Goal: Task Accomplishment & Management: Use online tool/utility

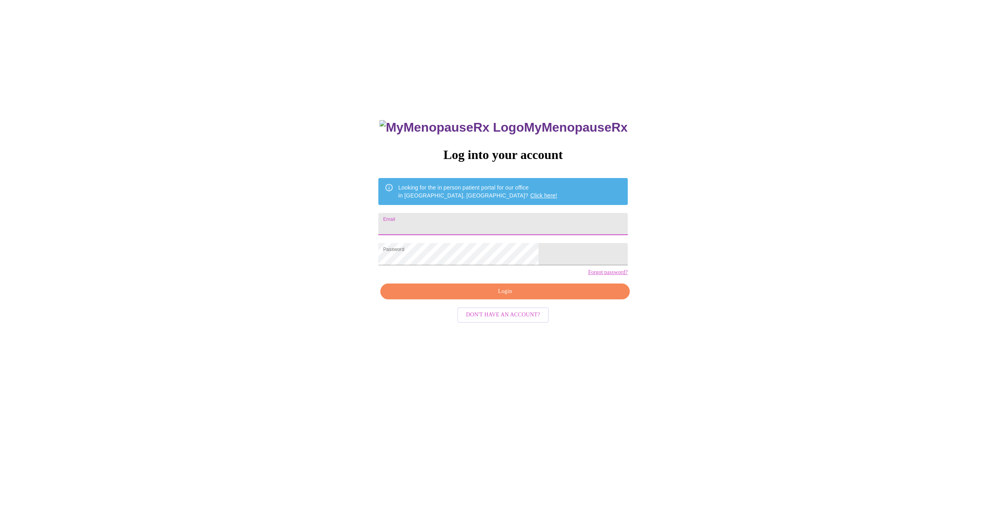
click at [449, 216] on input "Email" at bounding box center [502, 224] width 249 height 22
type input "[PERSON_NAME][EMAIL_ADDRESS][PERSON_NAME][DOMAIN_NAME]"
click at [451, 296] on span "Login" at bounding box center [504, 292] width 231 height 10
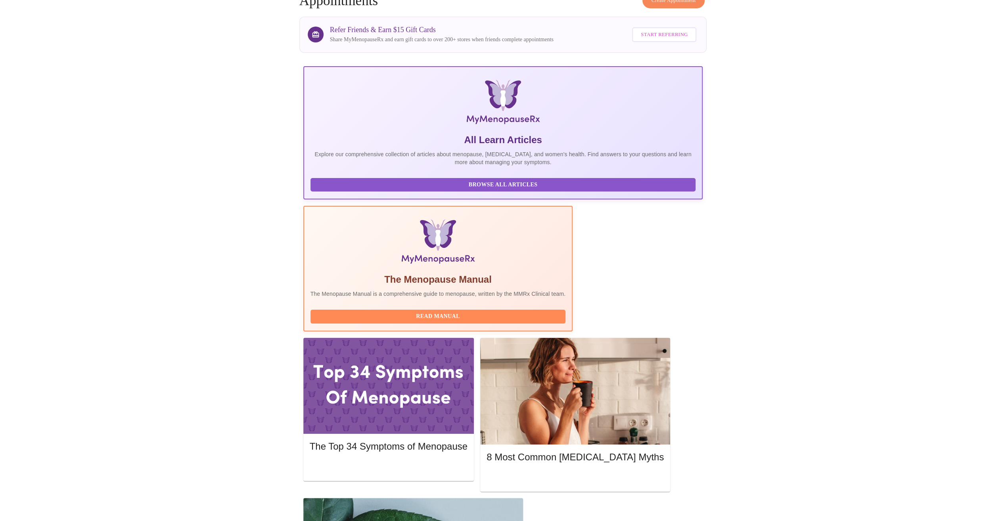
scroll to position [75, 0]
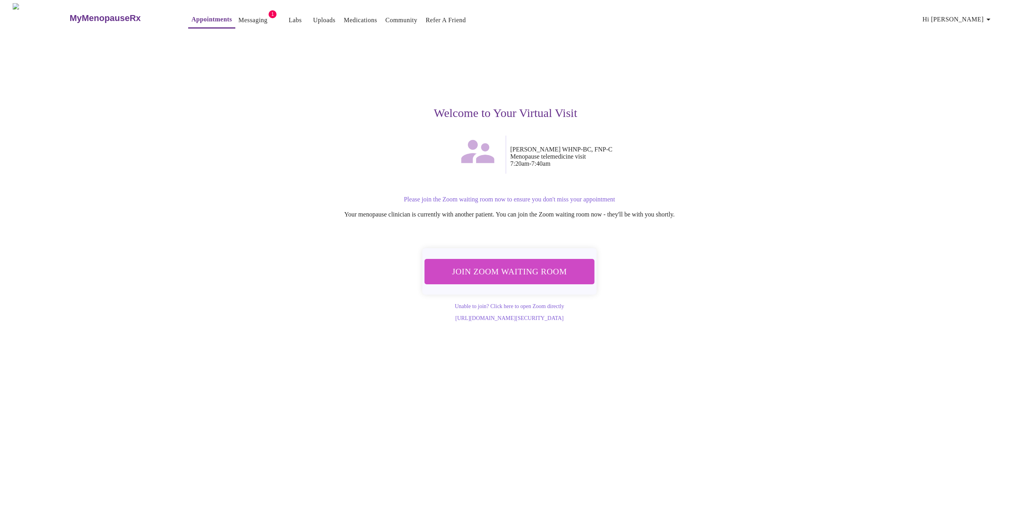
click at [519, 266] on span "Join Zoom Waiting Room" at bounding box center [509, 271] width 149 height 15
click at [755, 78] on div "Welcome to Your Virtual Visit [PERSON_NAME] WHNP-[GEOGRAPHIC_DATA], FNP-C Menop…" at bounding box center [505, 177] width 507 height 289
